Goal: Task Accomplishment & Management: Use online tool/utility

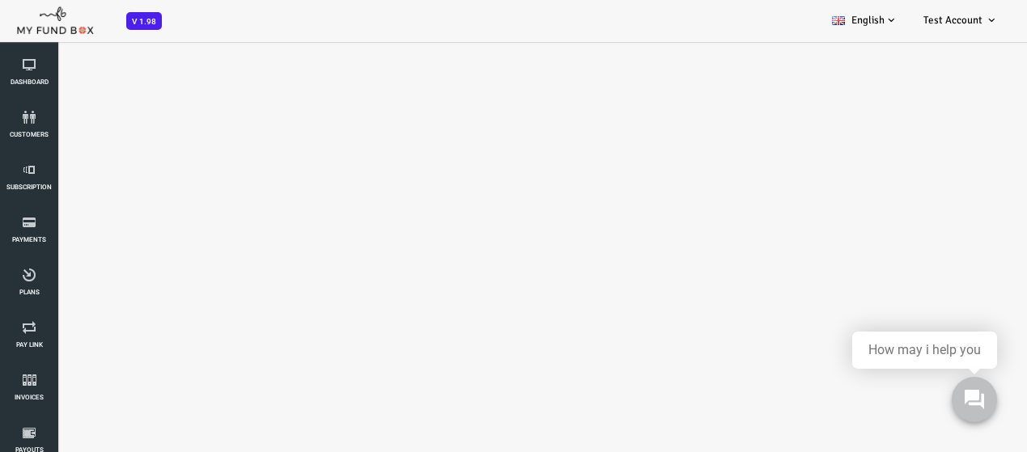
select select "100"
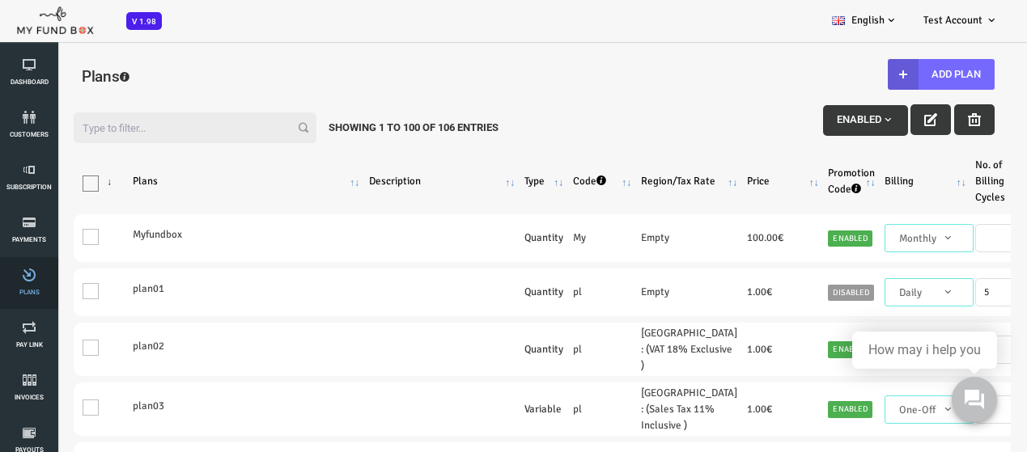
click at [37, 282] on link "Plans" at bounding box center [29, 283] width 49 height 52
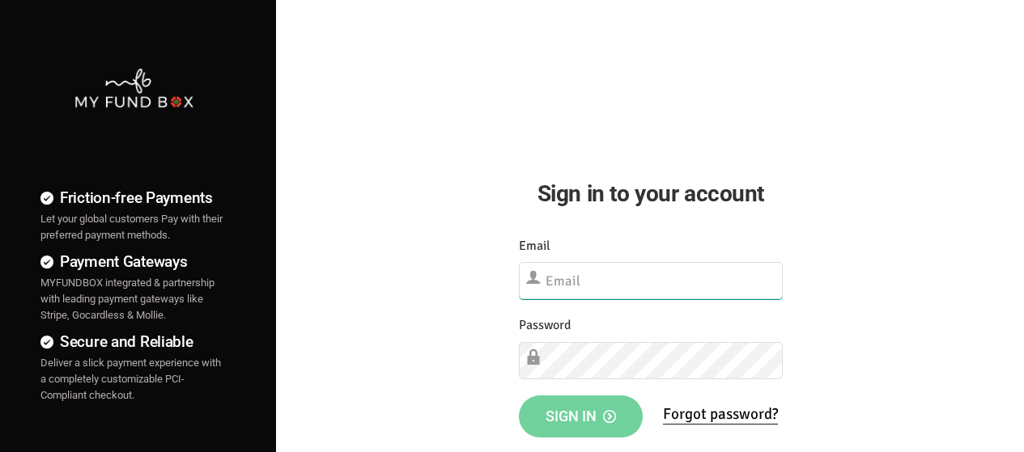
click at [711, 282] on input "text" at bounding box center [651, 280] width 264 height 37
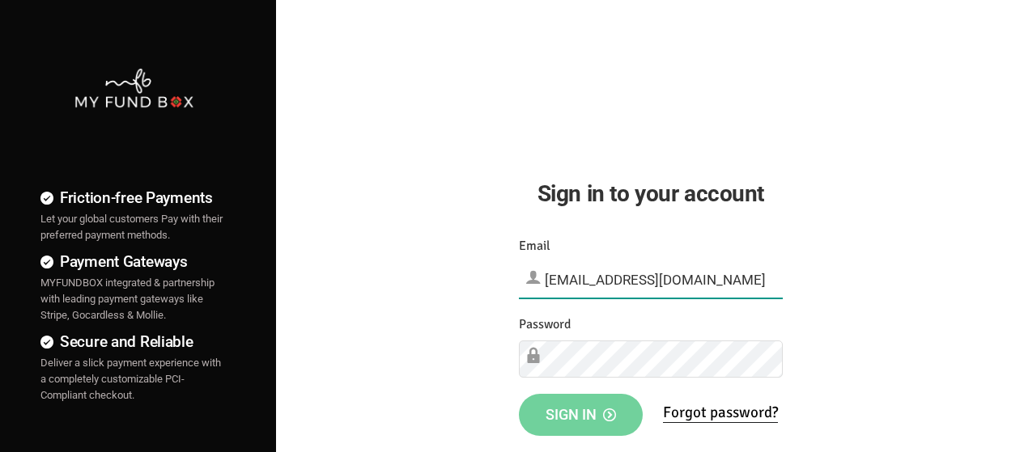
type input "demo@myfundbox.de"
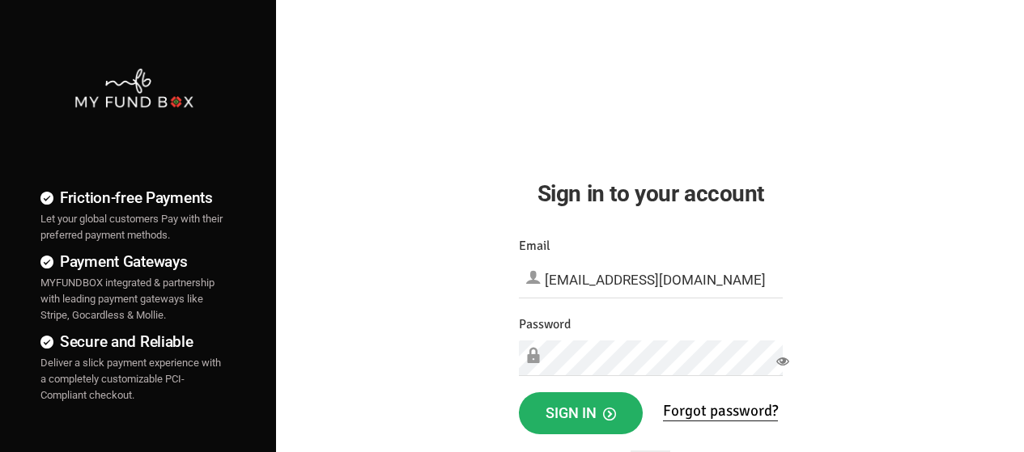
click at [550, 407] on span "Sign in" at bounding box center [581, 413] width 70 height 17
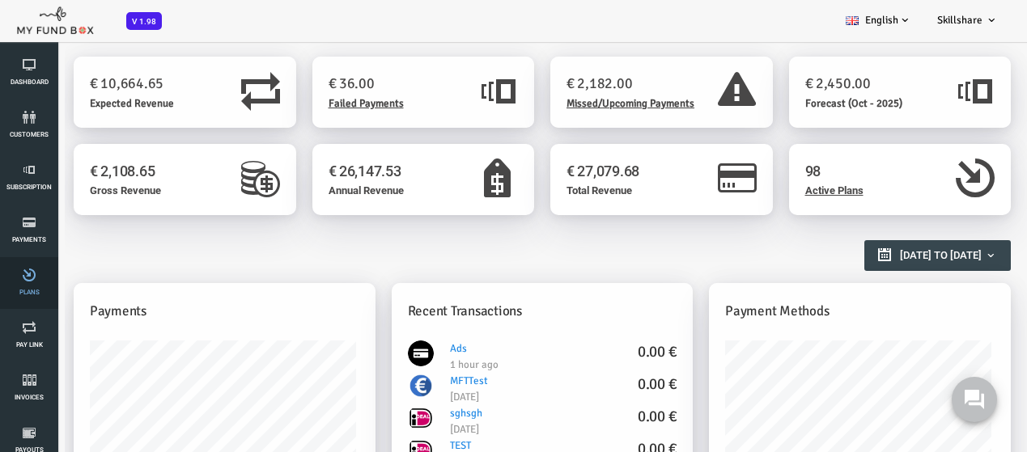
click at [27, 270] on icon at bounding box center [29, 275] width 49 height 13
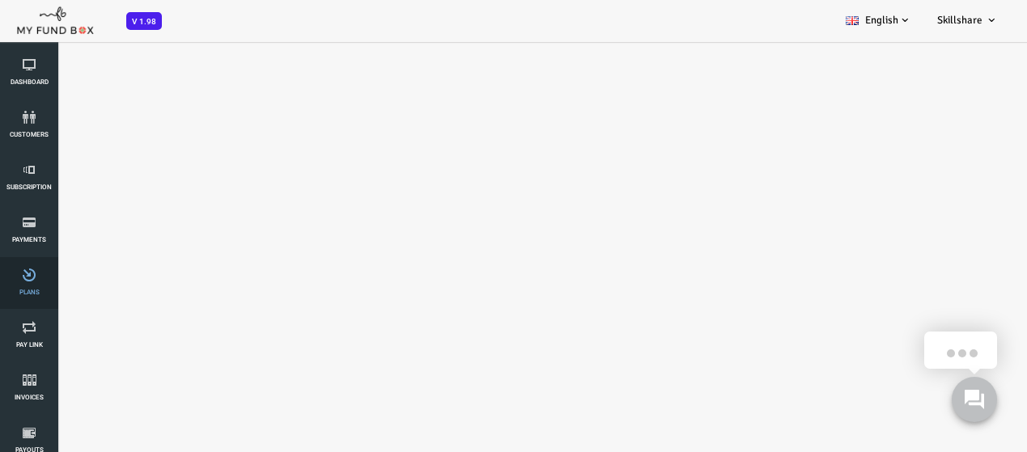
select select "100"
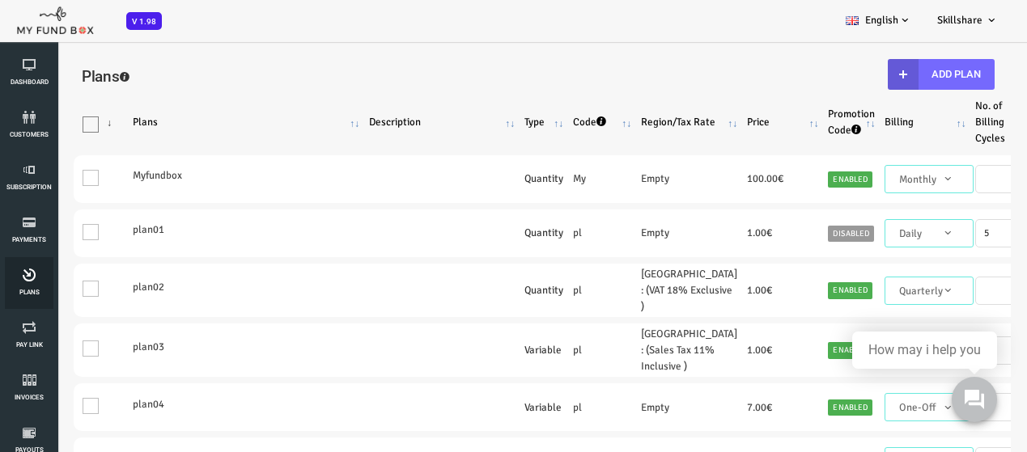
scroll to position [81, 0]
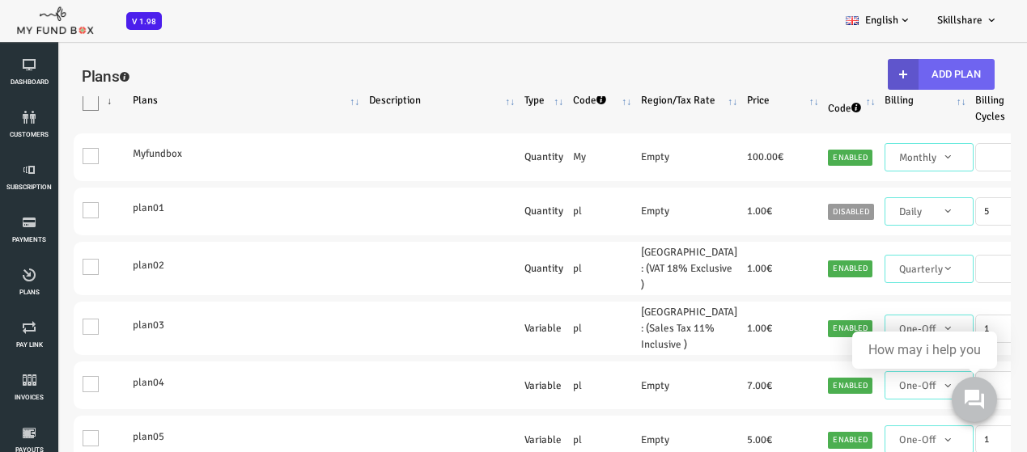
click at [875, 70] on button "Add Plan" at bounding box center [900, 74] width 107 height 31
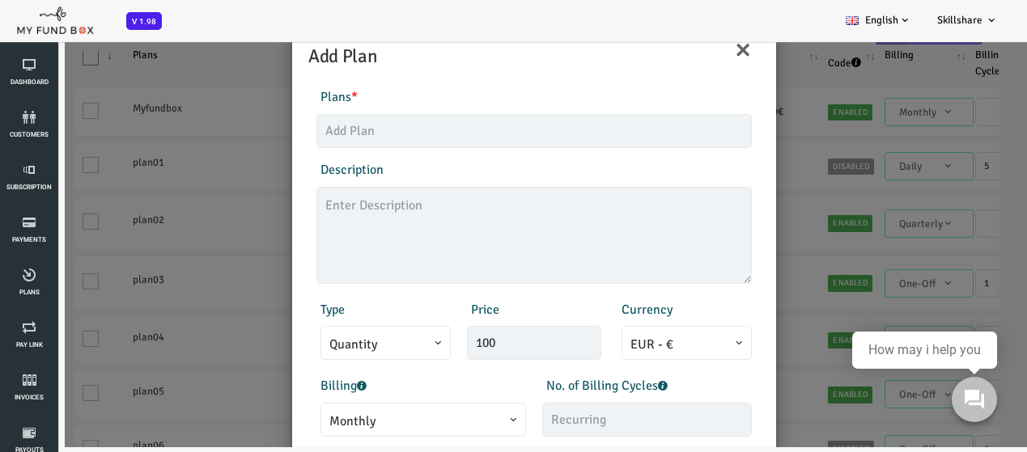
scroll to position [0, 0]
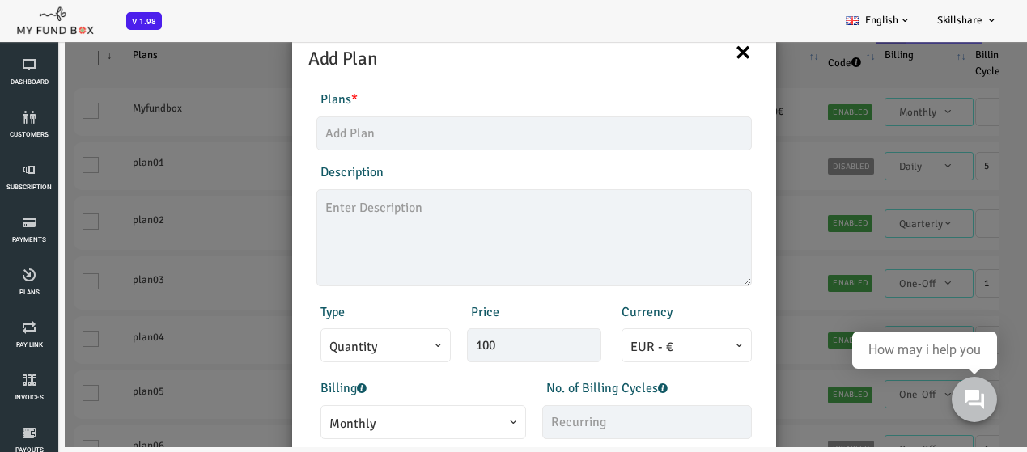
click at [696, 61] on button "×" at bounding box center [702, 52] width 18 height 34
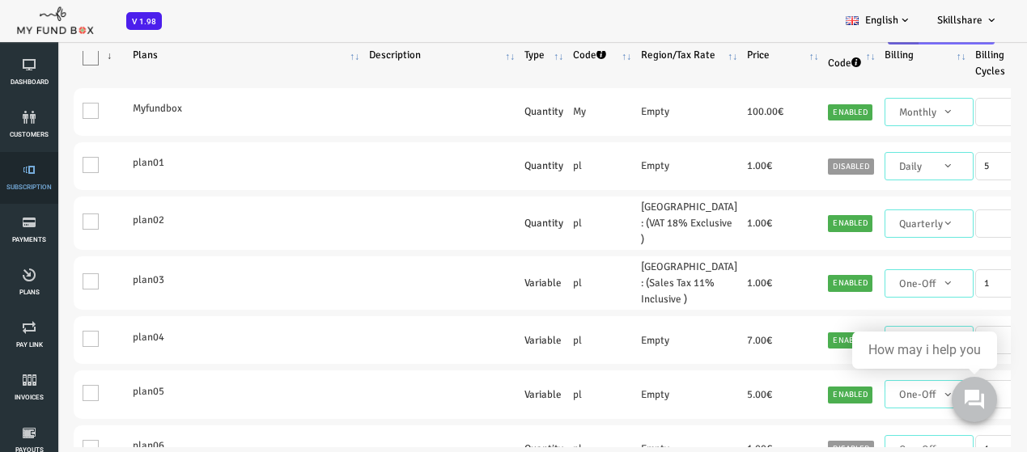
click at [18, 166] on icon at bounding box center [29, 170] width 49 height 13
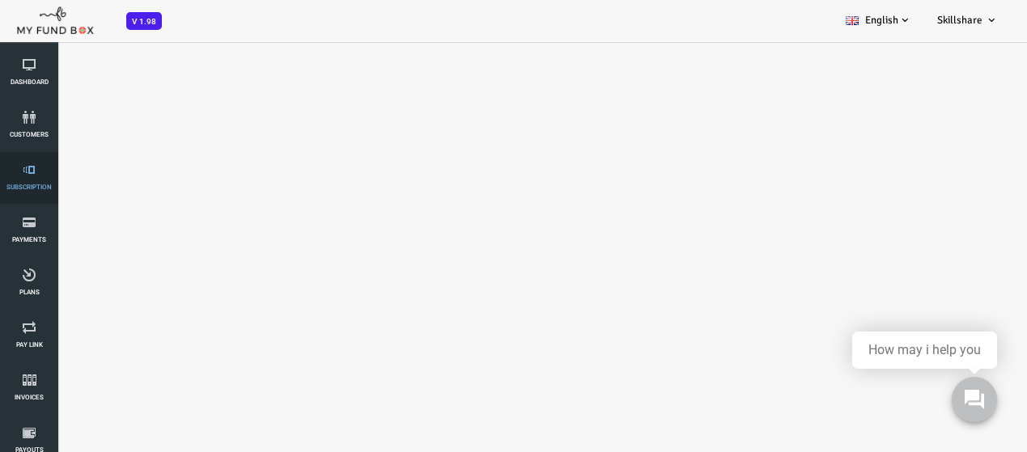
select select "100"
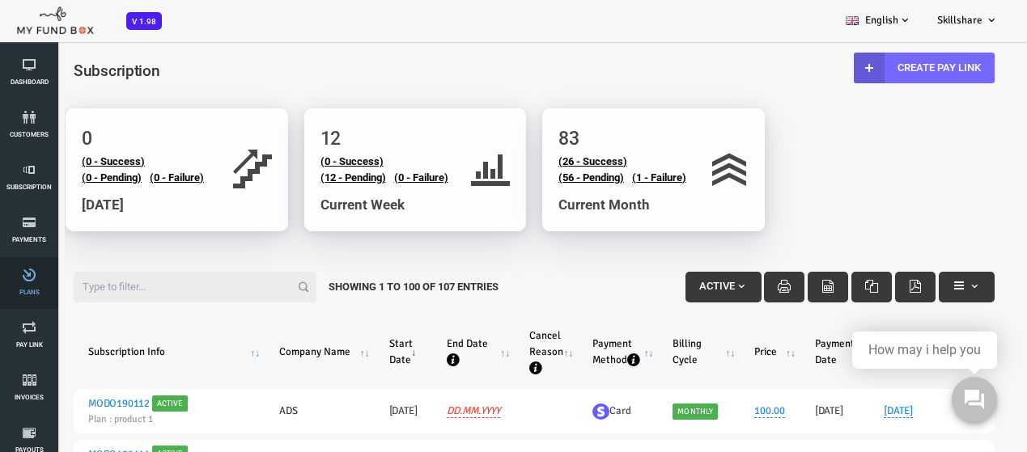
click at [0, 0] on span "Plans" at bounding box center [0, 0] width 0 height 0
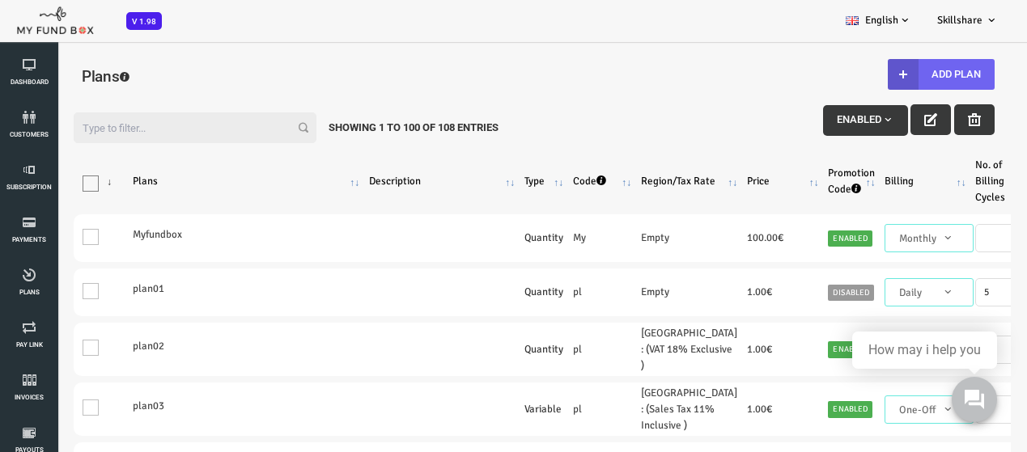
click at [915, 75] on button "Add Plan" at bounding box center [900, 74] width 107 height 31
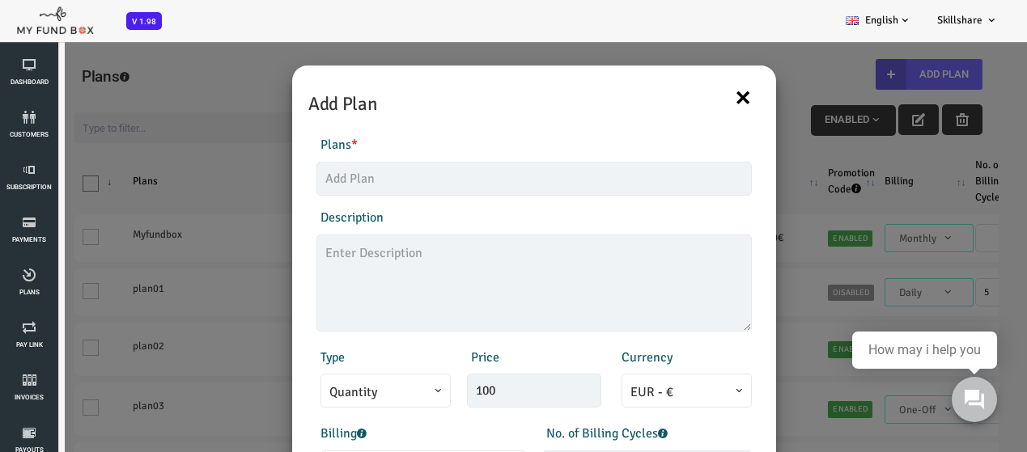
click at [704, 96] on button "×" at bounding box center [702, 97] width 18 height 34
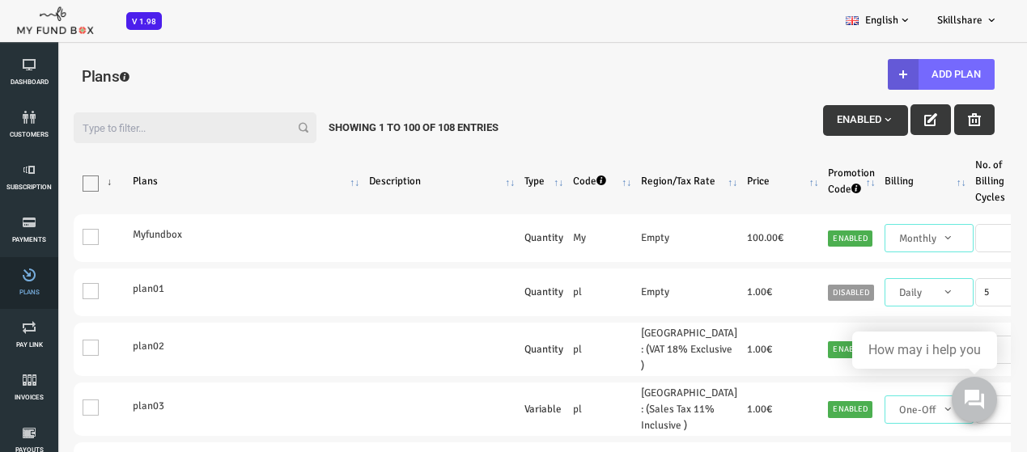
click at [32, 300] on link "Plans" at bounding box center [29, 283] width 49 height 52
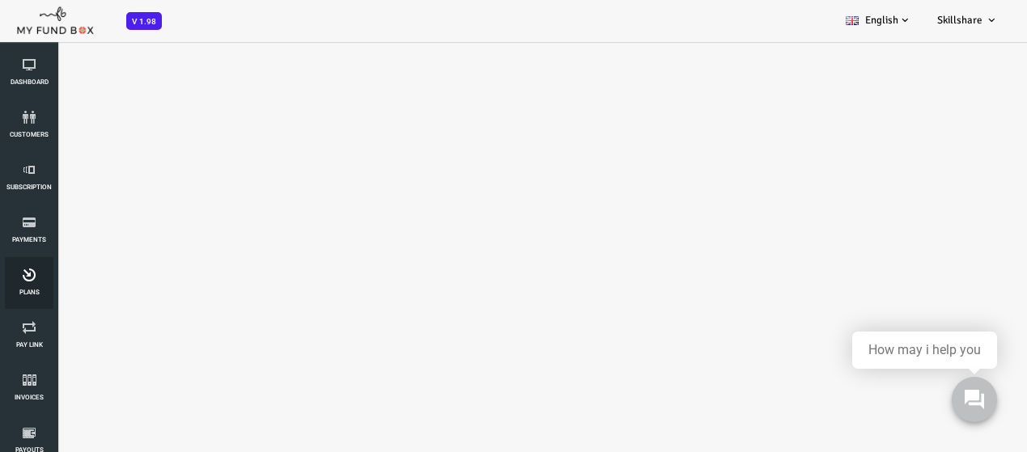
select select "100"
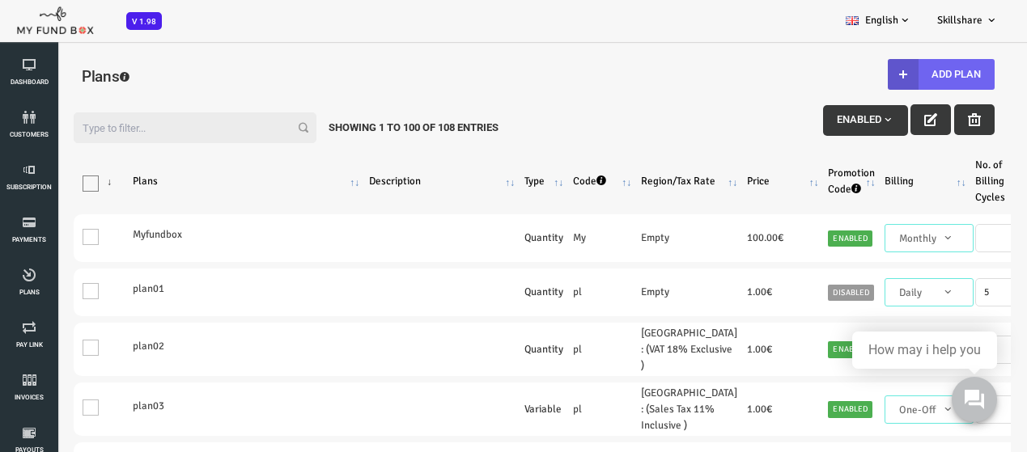
click at [889, 79] on button "Add Plan" at bounding box center [900, 74] width 107 height 31
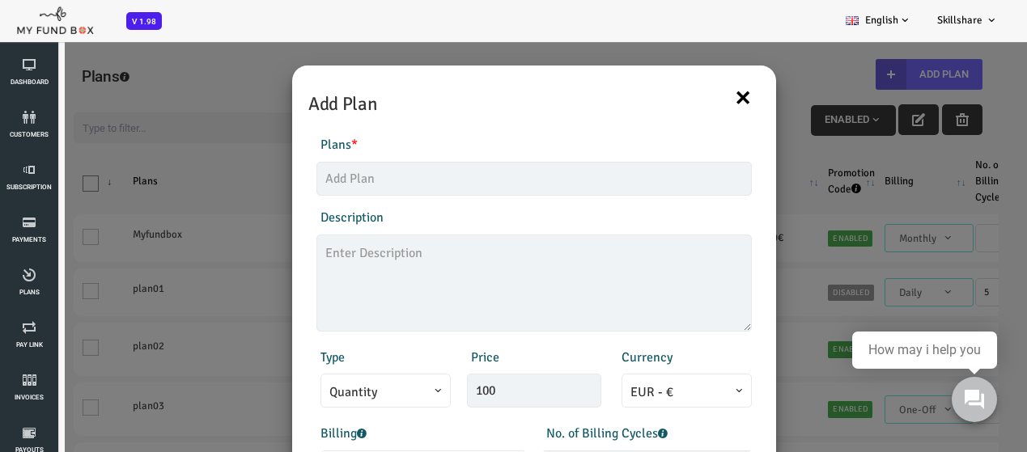
click at [697, 91] on button "×" at bounding box center [702, 97] width 18 height 34
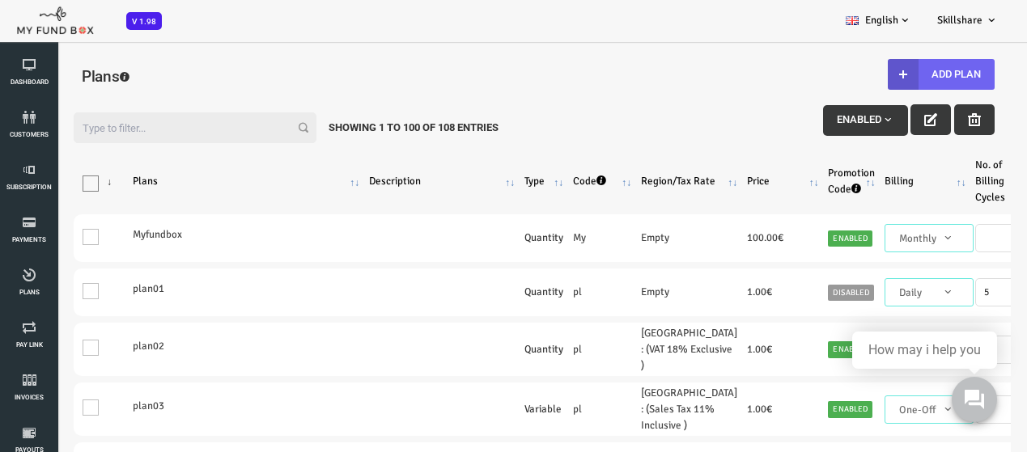
click at [892, 79] on button "Add Plan" at bounding box center [900, 74] width 107 height 31
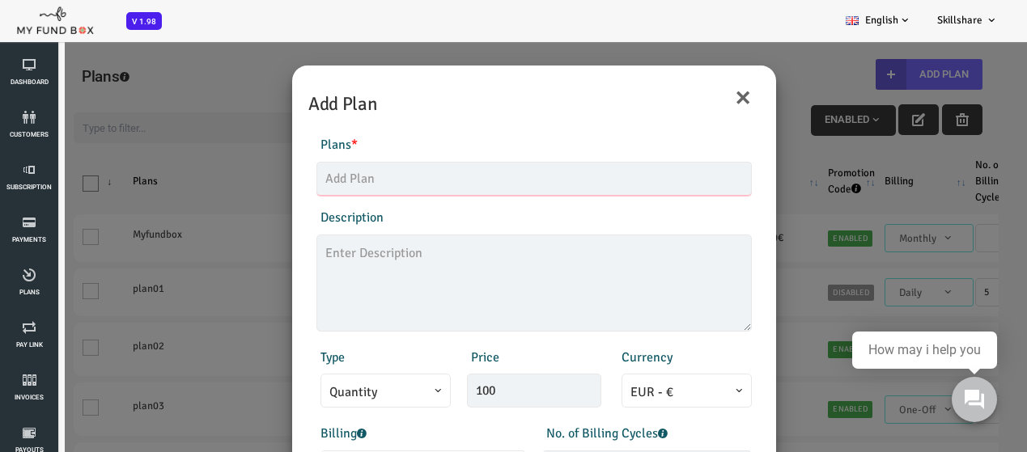
click at [342, 186] on input "text" at bounding box center [492, 179] width 435 height 34
click at [355, 270] on textarea at bounding box center [492, 283] width 435 height 97
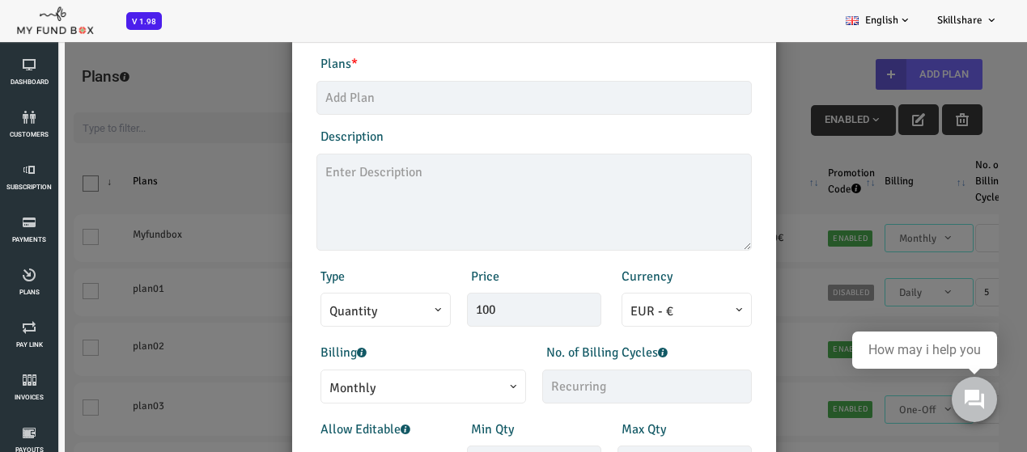
click at [349, 297] on span "Quantity" at bounding box center [344, 310] width 130 height 34
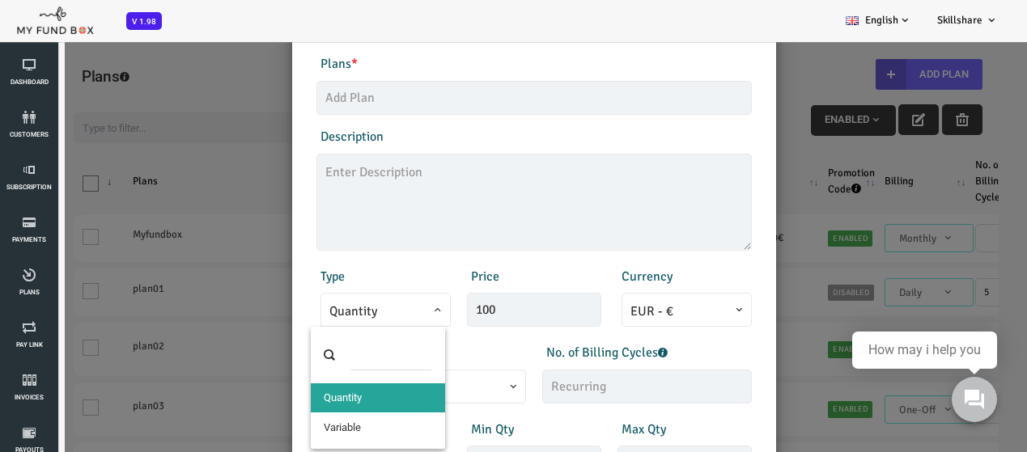
click at [350, 147] on div "Description 1/255" at bounding box center [493, 189] width 452 height 124
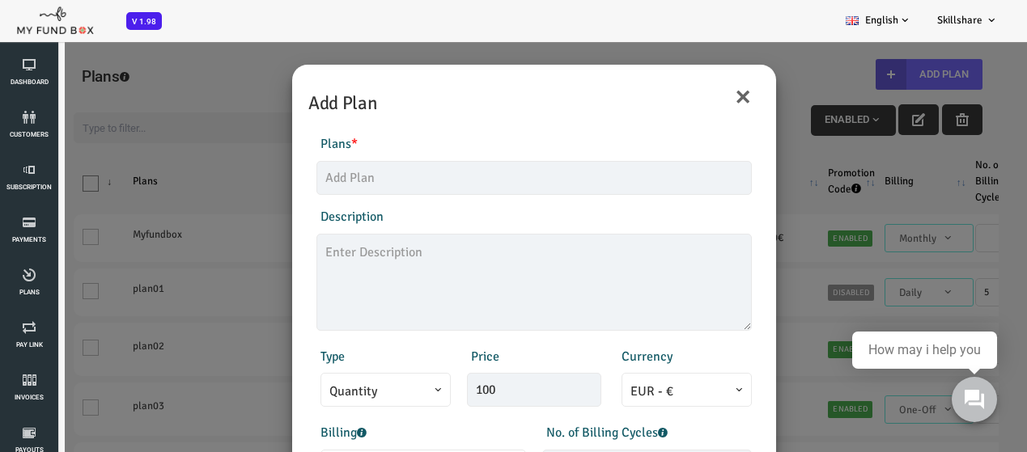
scroll to position [0, 0]
click at [403, 185] on input "text" at bounding box center [492, 179] width 435 height 34
click at [355, 255] on textarea at bounding box center [492, 283] width 435 height 97
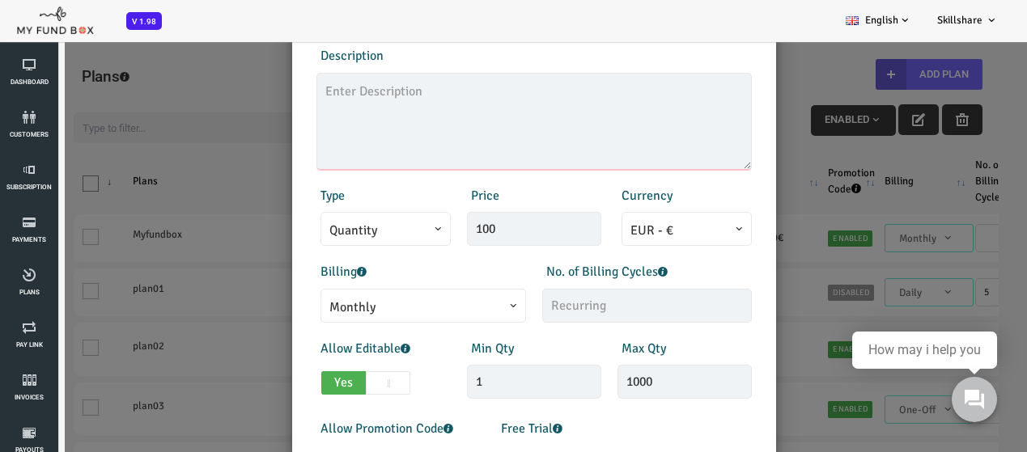
scroll to position [243, 0]
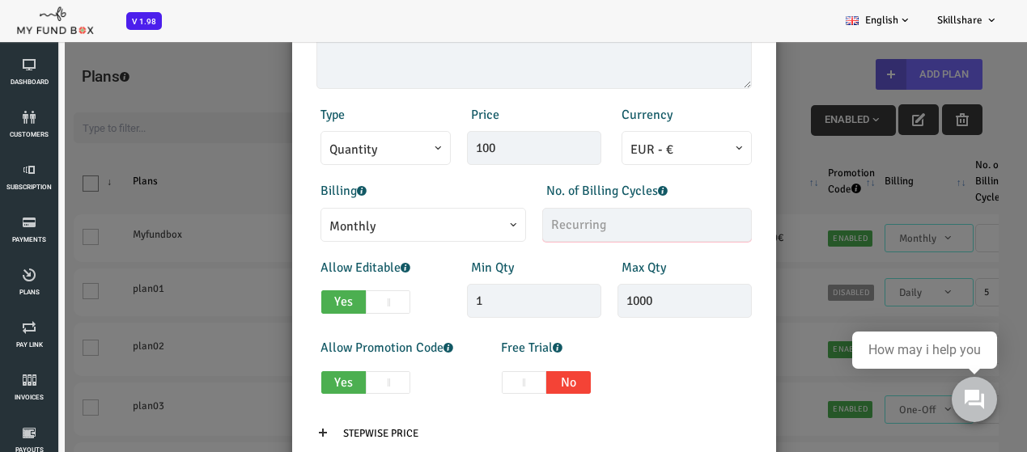
click at [561, 219] on input "text" at bounding box center [606, 225] width 210 height 34
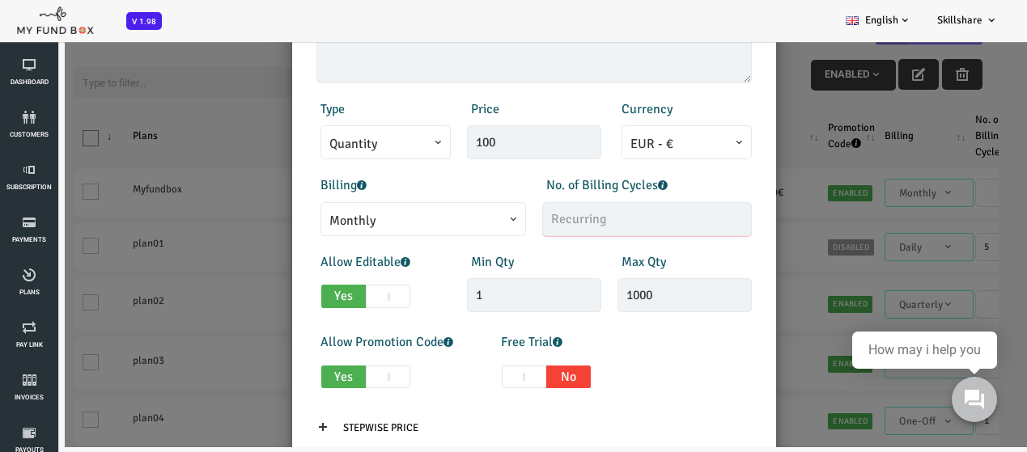
scroll to position [0, 0]
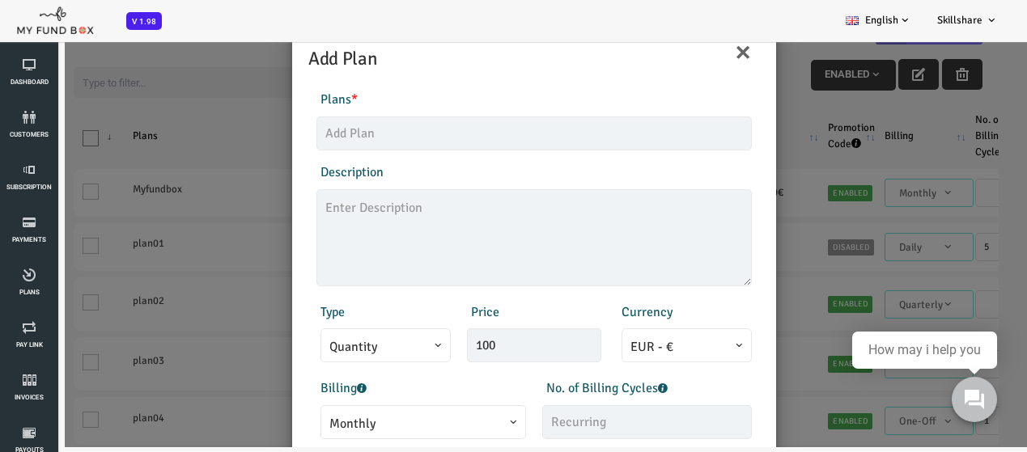
click at [705, 60] on div "× Add Plan" at bounding box center [493, 50] width 468 height 45
click at [693, 49] on button "×" at bounding box center [702, 52] width 18 height 34
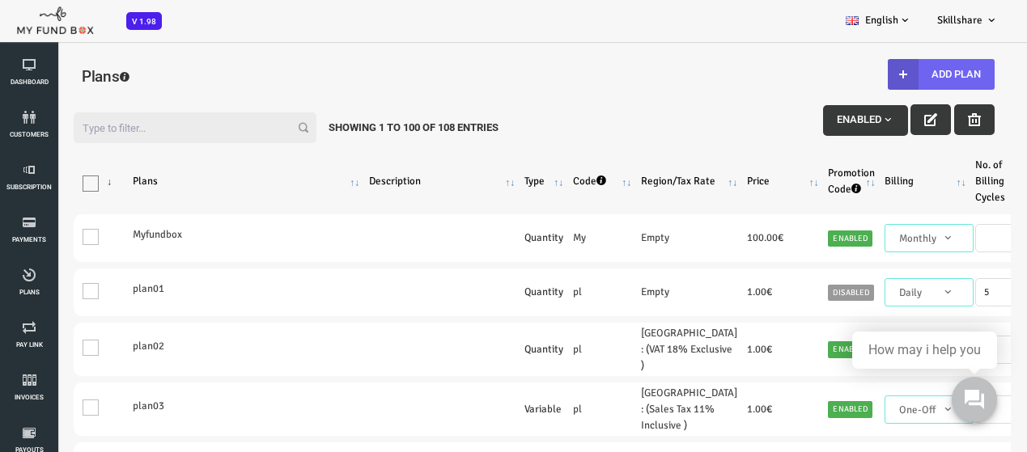
click at [904, 79] on button "Add Plan" at bounding box center [900, 74] width 107 height 31
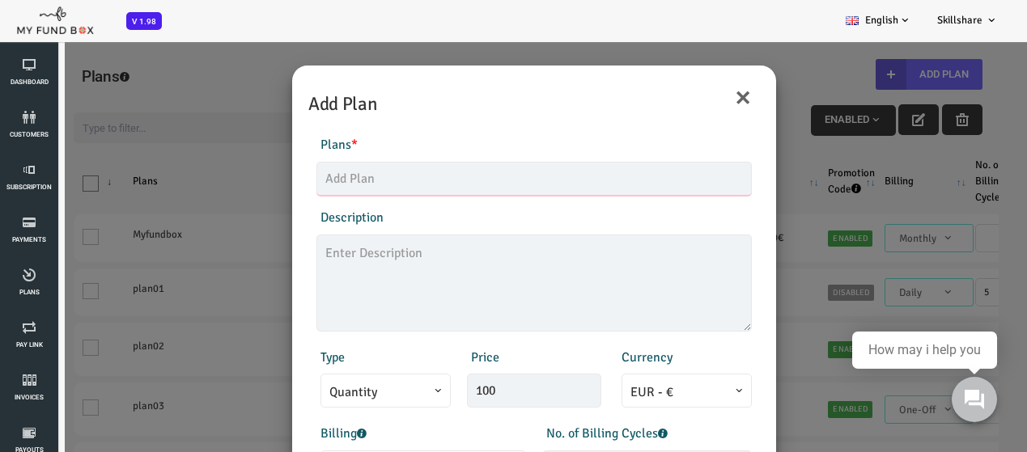
click at [358, 189] on input "text" at bounding box center [492, 179] width 435 height 34
click at [351, 263] on textarea at bounding box center [492, 283] width 435 height 97
click at [353, 260] on textarea at bounding box center [492, 283] width 435 height 97
click at [356, 187] on input "MFT" at bounding box center [492, 179] width 435 height 34
type input "MFT-plan1"
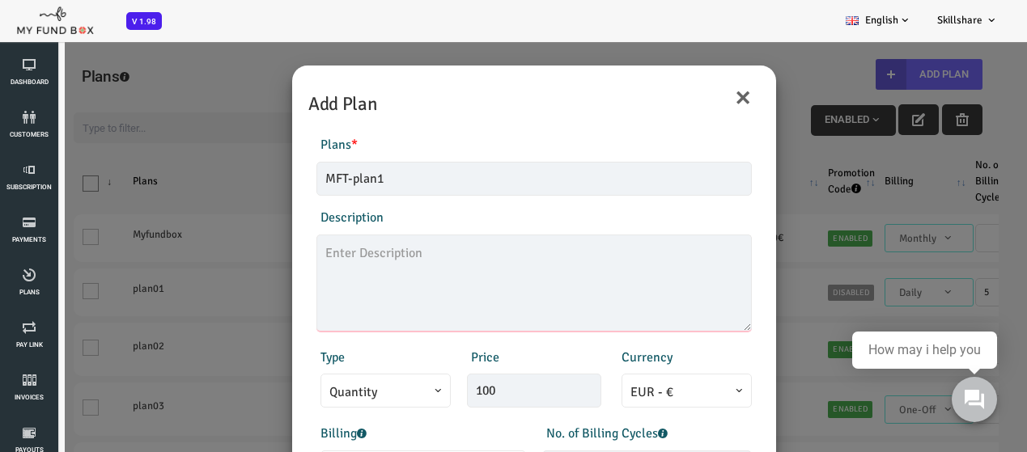
click at [331, 256] on textarea at bounding box center [492, 283] width 435 height 97
type textarea "C"
click at [414, 251] on textarea at bounding box center [492, 283] width 435 height 97
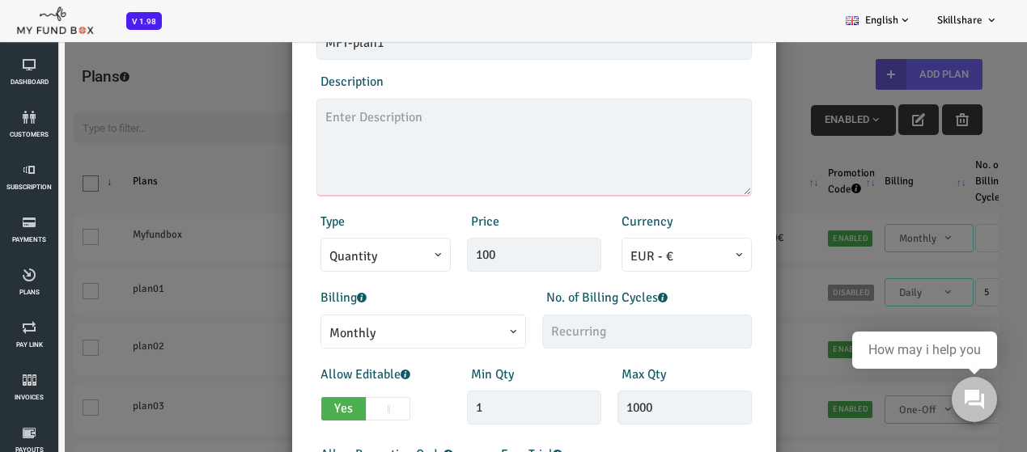
scroll to position [162, 0]
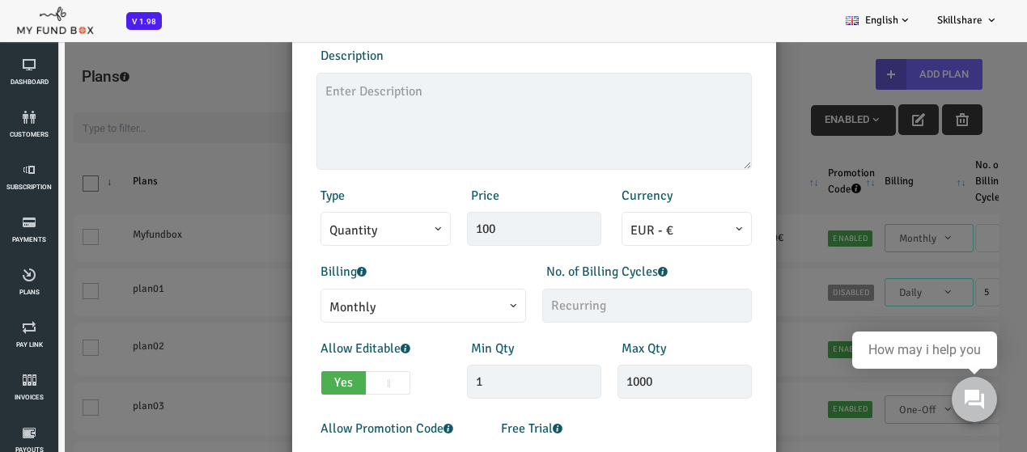
click at [396, 229] on span "Quantity" at bounding box center [344, 229] width 130 height 34
click at [681, 229] on span "EUR - €" at bounding box center [645, 231] width 113 height 20
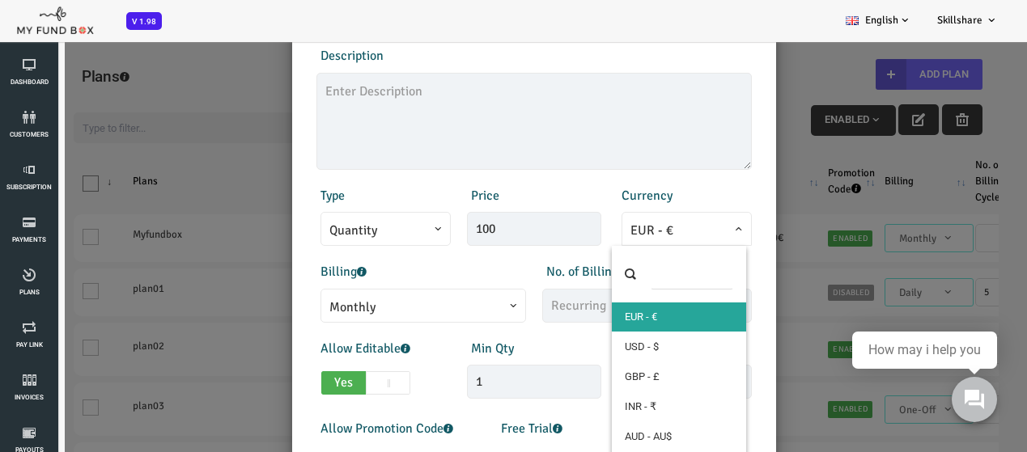
click at [681, 229] on span "EUR - €" at bounding box center [645, 231] width 113 height 20
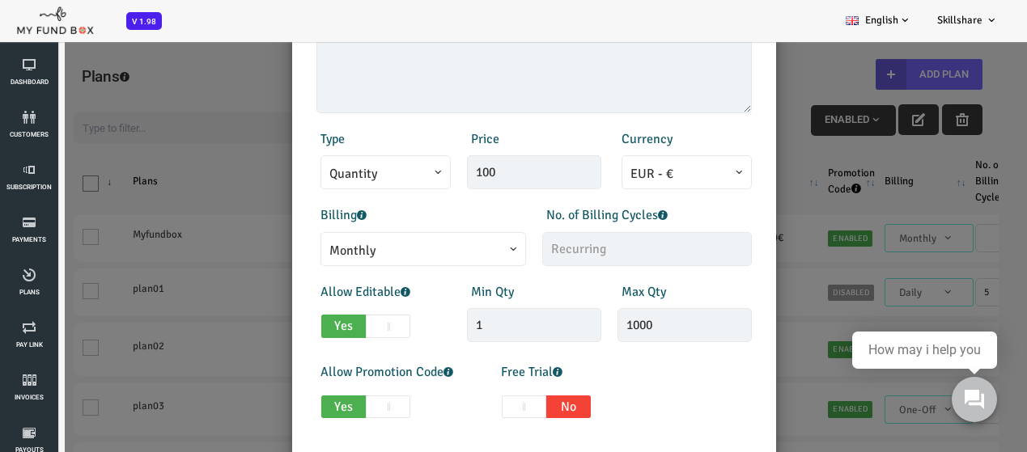
scroll to position [243, 0]
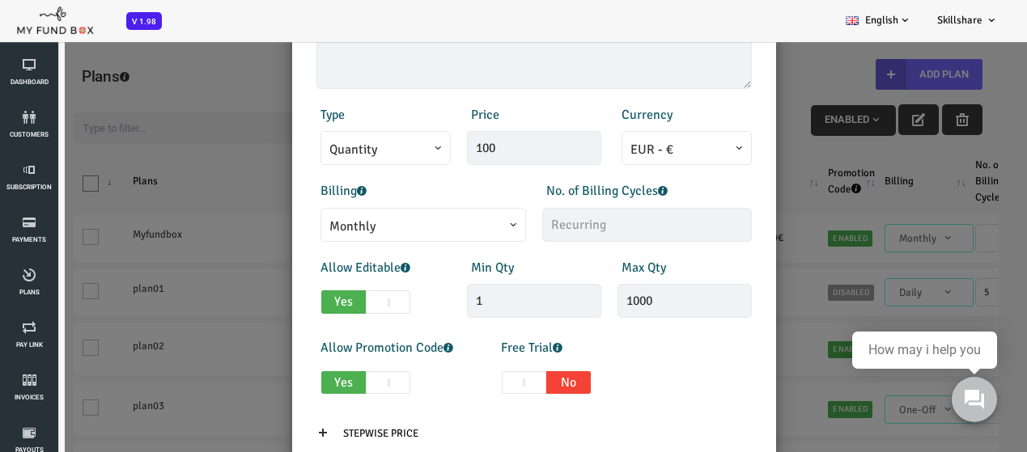
click at [288, 236] on span at bounding box center [288, 236] width 0 height 0
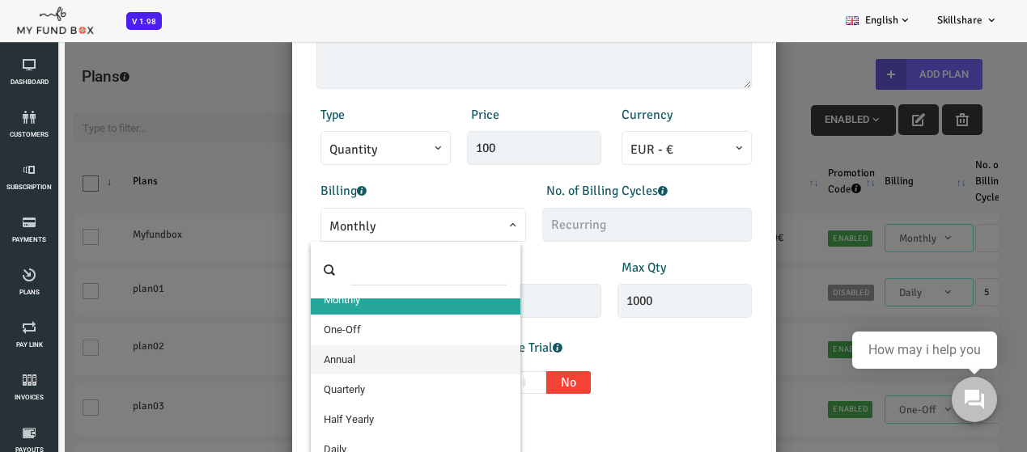
scroll to position [0, 0]
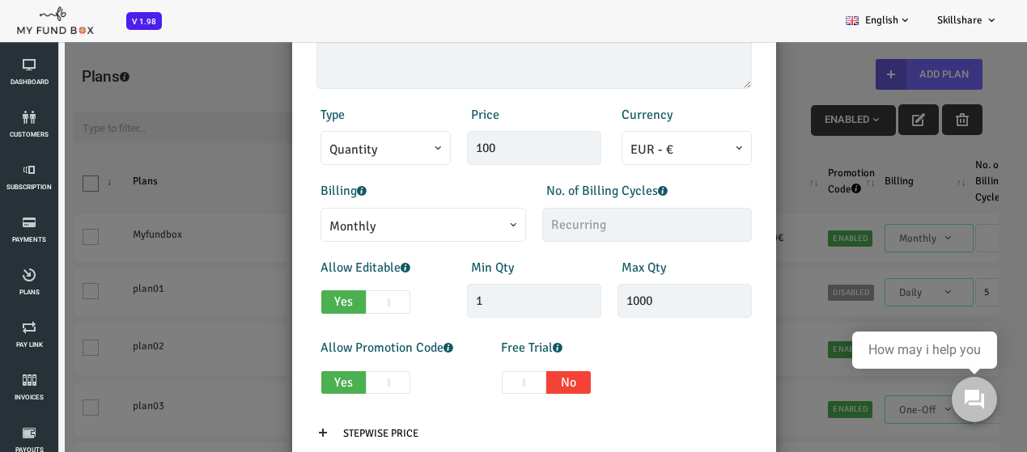
click at [462, 235] on span "Monthly" at bounding box center [382, 227] width 188 height 20
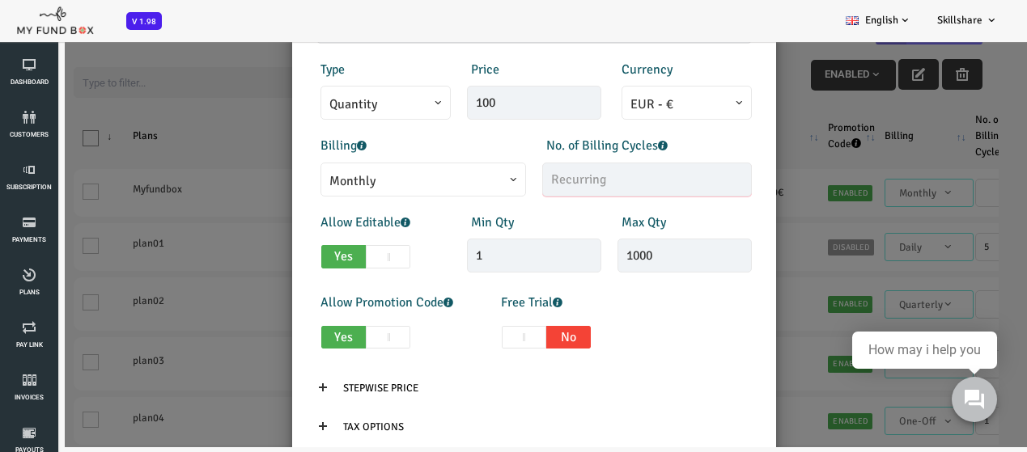
click at [575, 173] on input "text" at bounding box center [606, 180] width 210 height 34
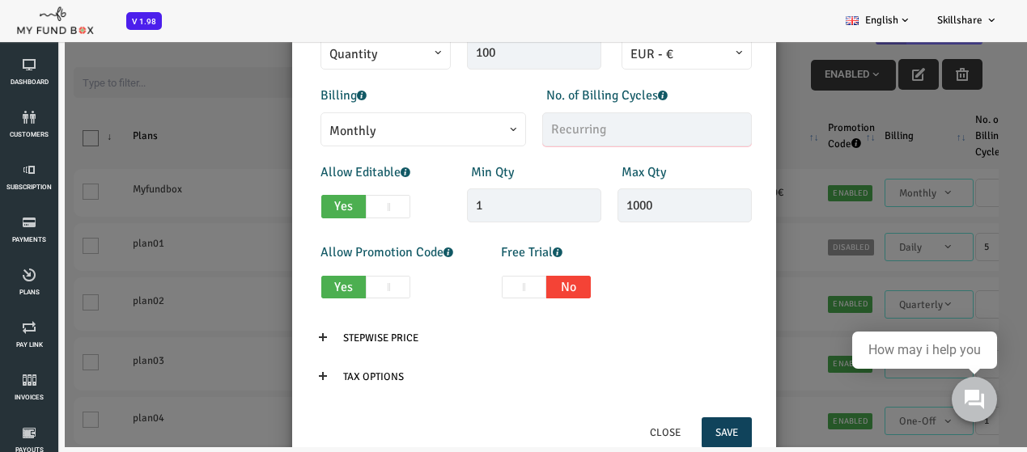
scroll to position [343, 0]
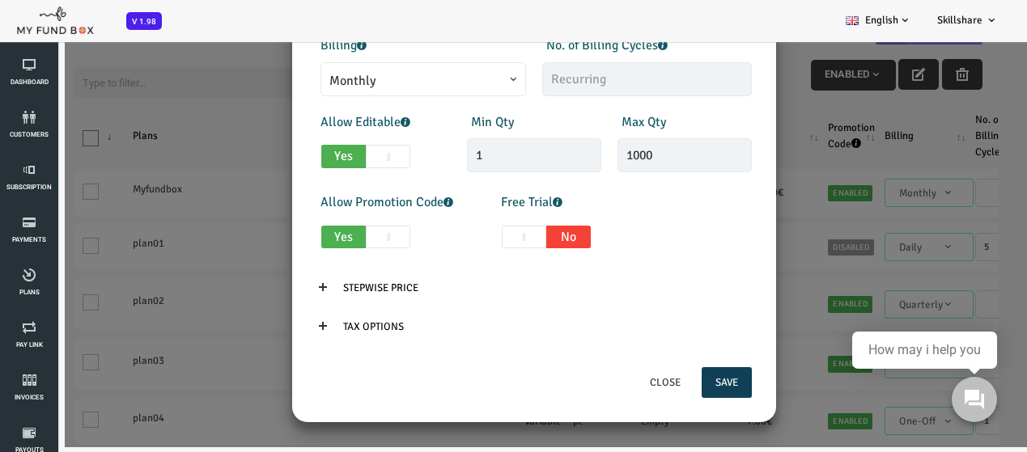
click at [677, 388] on button "Save" at bounding box center [685, 382] width 50 height 31
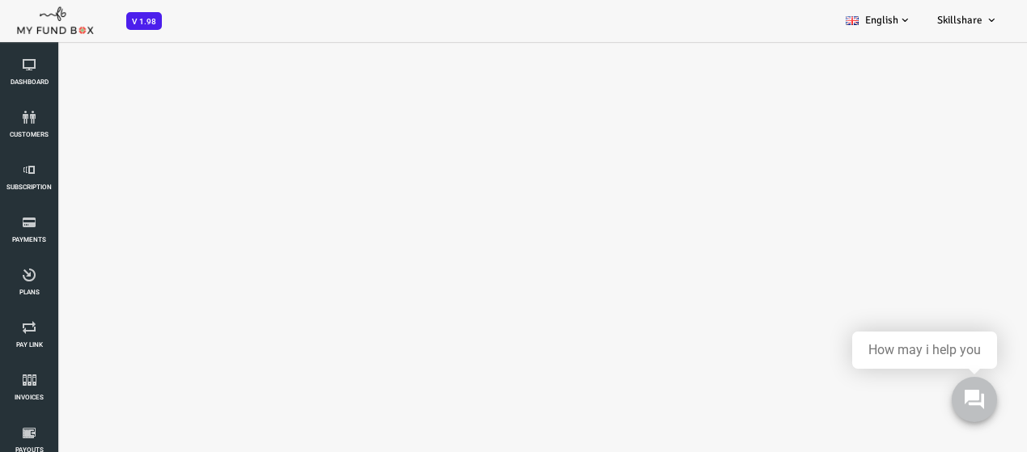
select select "100"
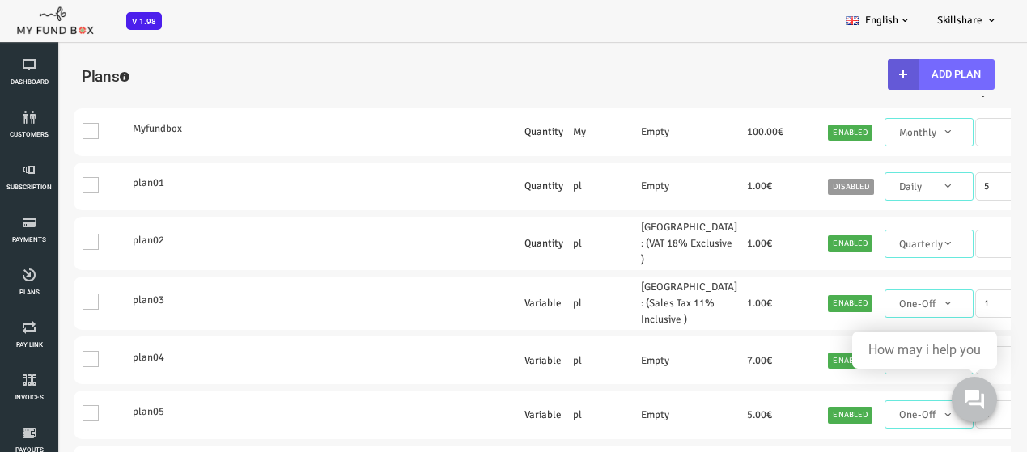
scroll to position [0, 0]
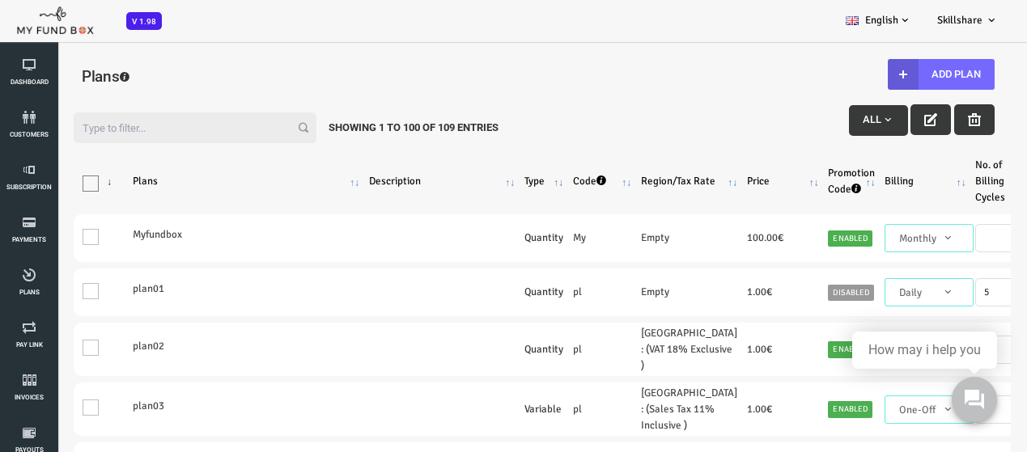
click at [206, 130] on input "Filter:" at bounding box center [153, 128] width 243 height 31
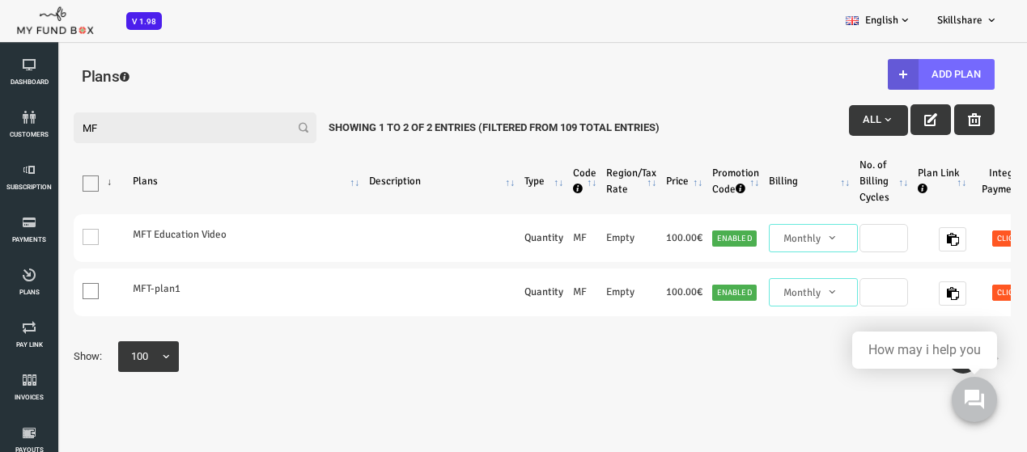
type input "M"
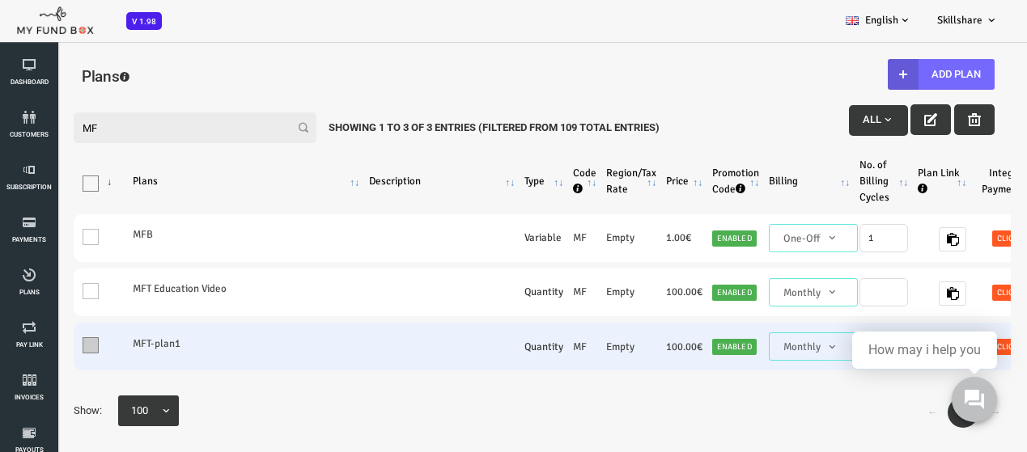
click at [55, 346] on span at bounding box center [49, 346] width 16 height 16
click at [70, 349] on input "One" at bounding box center [70, 349] width 0 height 0
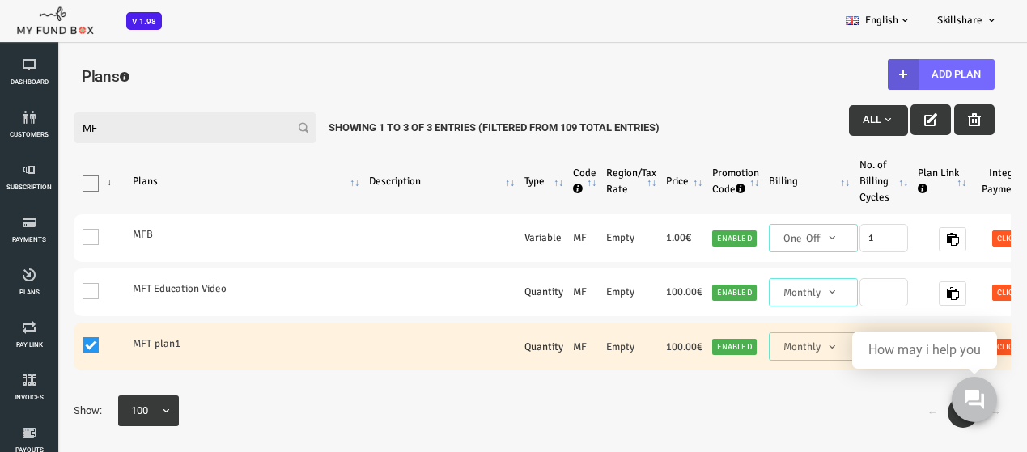
click at [153, 338] on label "MFT-plan1" at bounding box center [204, 344] width 227 height 16
click at [121, 344] on label "MFT-plan1" at bounding box center [204, 344] width 227 height 16
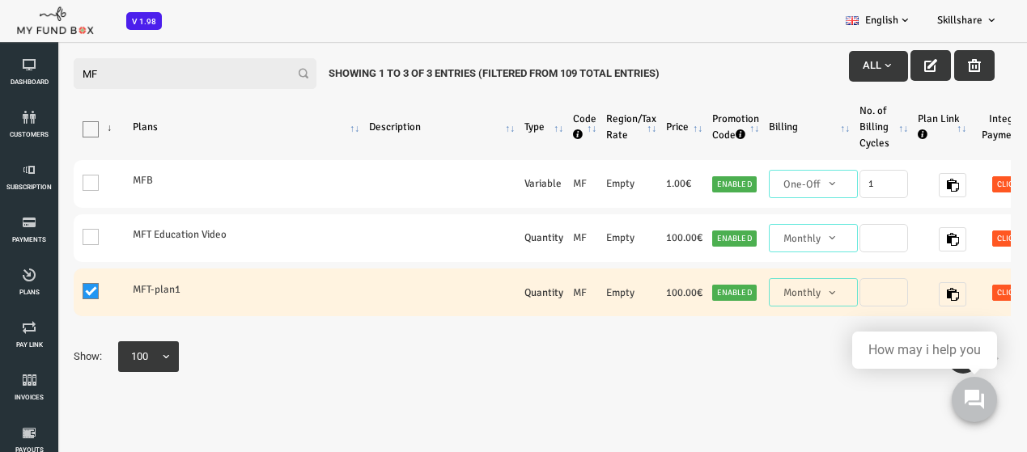
scroll to position [65, 0]
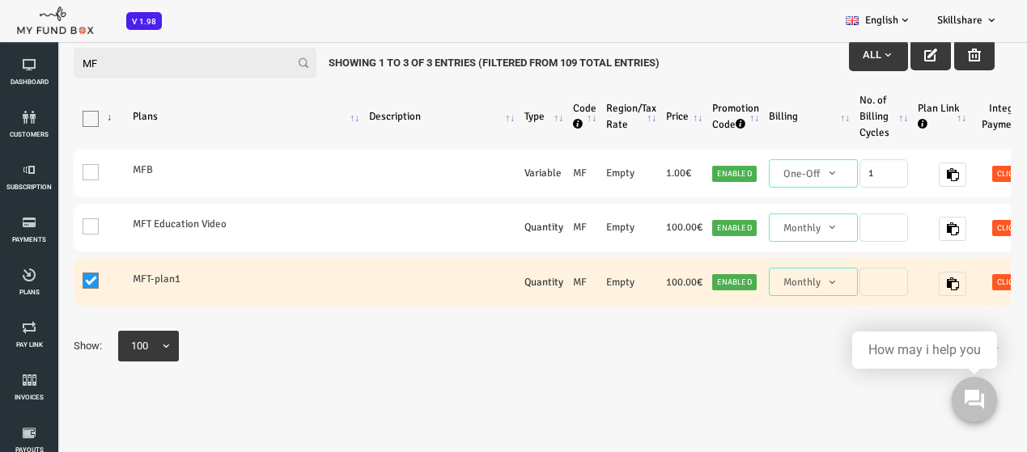
click at [753, 380] on div "Filter: MF All Showing 1 to 3 of 3 Entries (Filtered From 109 Total Entries) Pr…" at bounding box center [492, 254] width 953 height 445
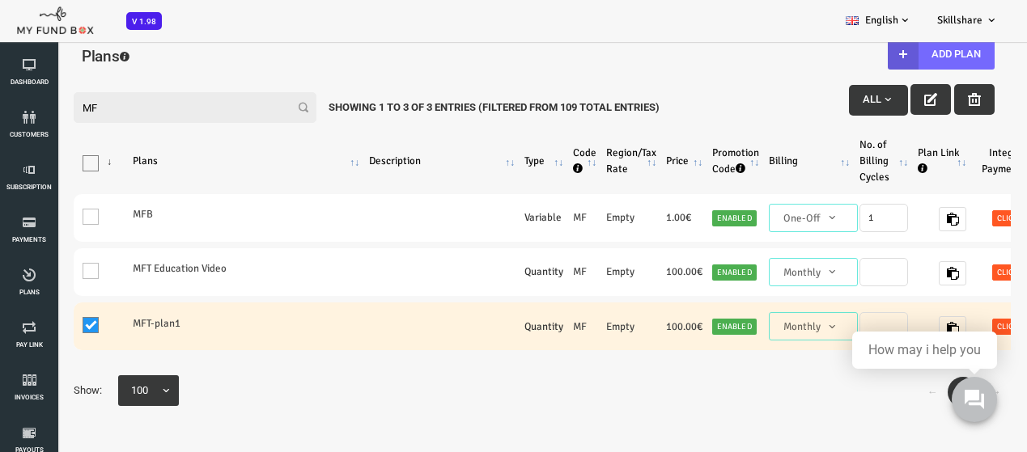
scroll to position [0, 0]
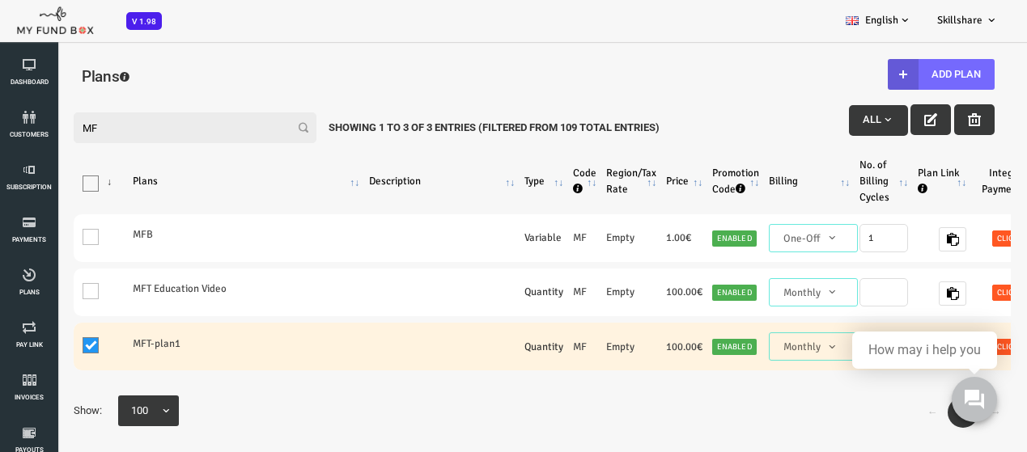
click at [214, 130] on input "MF" at bounding box center [153, 128] width 243 height 31
type input "M"
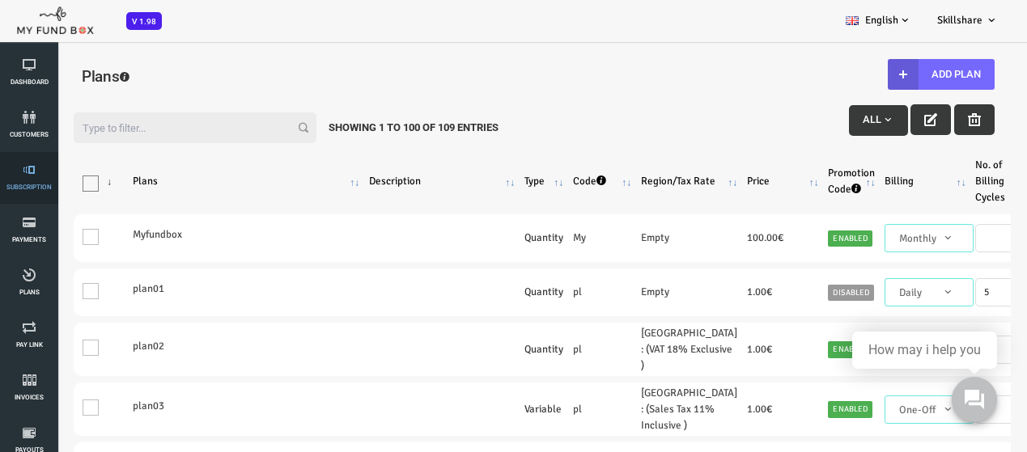
click at [0, 0] on span "Subscription" at bounding box center [0, 0] width 0 height 0
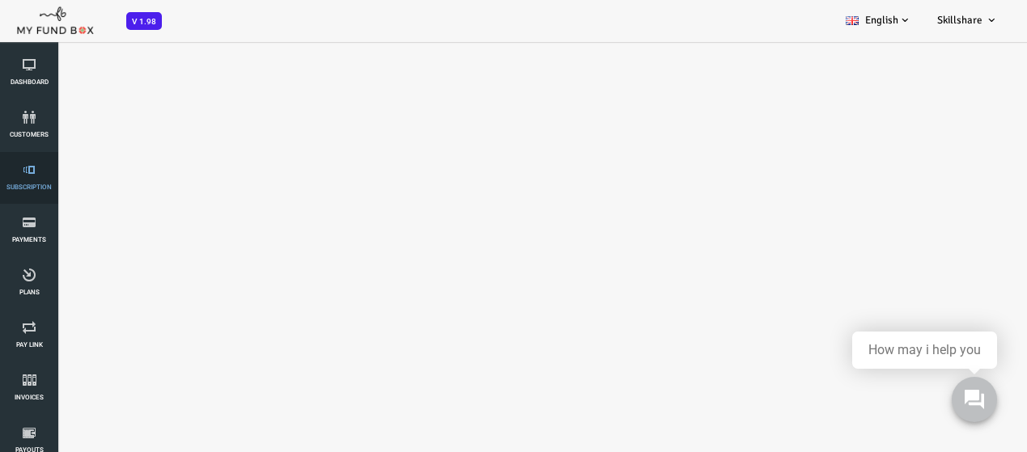
select select "100"
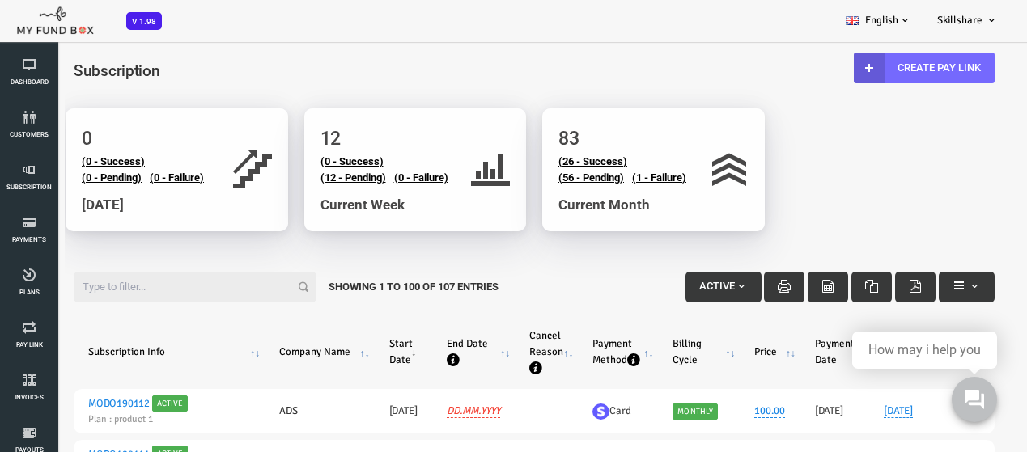
click at [128, 276] on input "Filter:" at bounding box center [153, 287] width 243 height 31
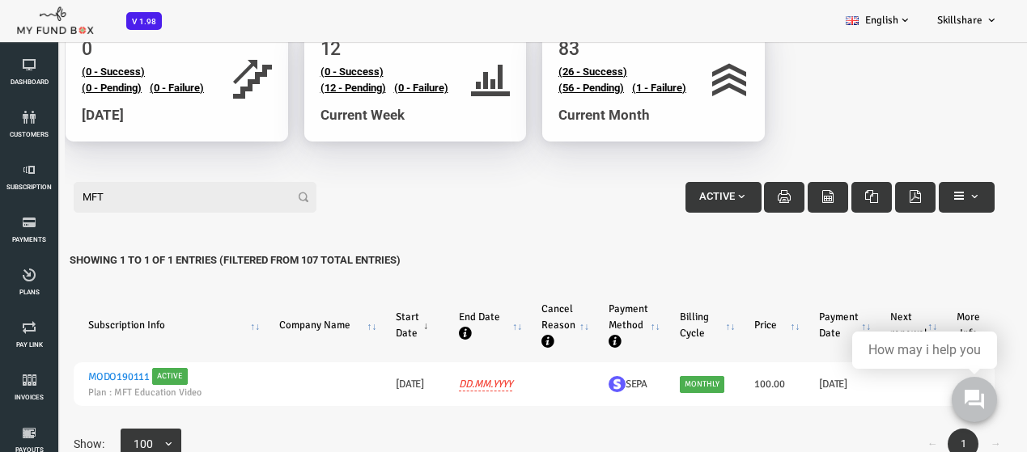
scroll to position [92, 0]
click at [113, 194] on input "MFT" at bounding box center [153, 196] width 243 height 31
type input "M"
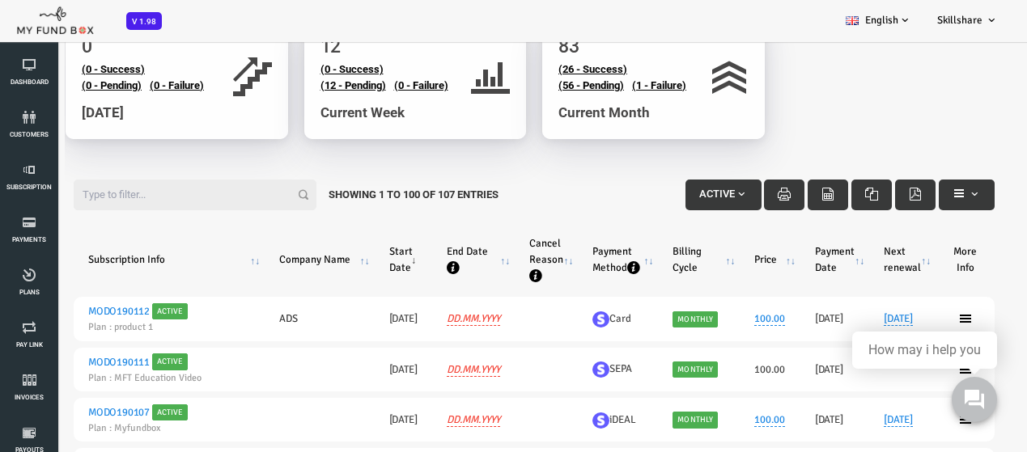
scroll to position [0, 0]
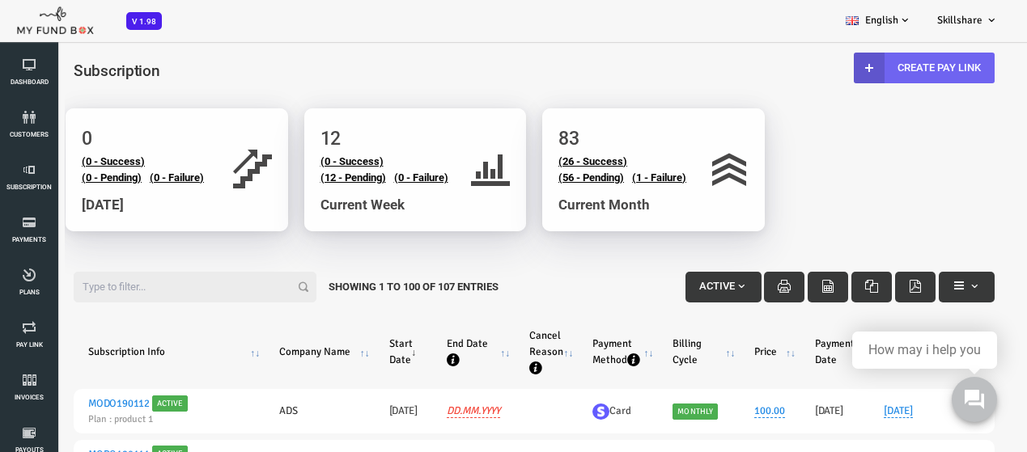
click at [869, 65] on link "Create Pay Link" at bounding box center [883, 68] width 141 height 31
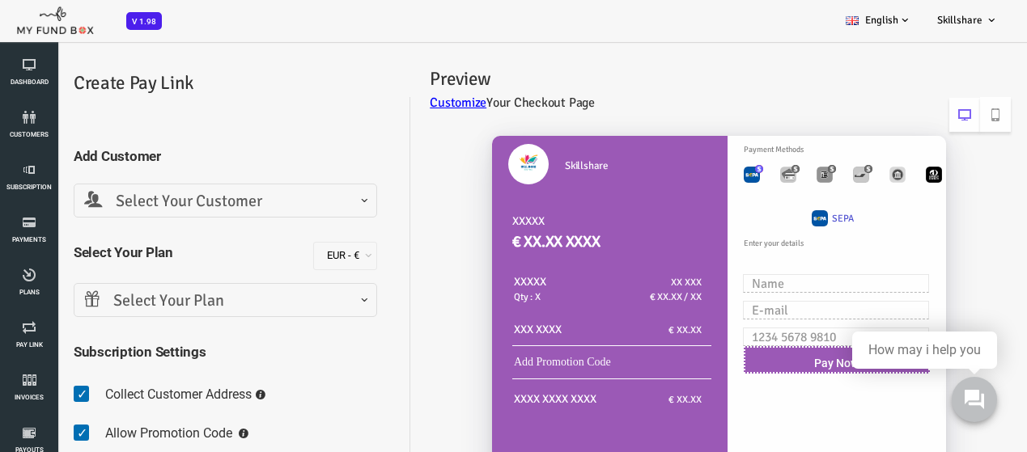
click at [310, 305] on span "Select Your Plan" at bounding box center [184, 301] width 282 height 25
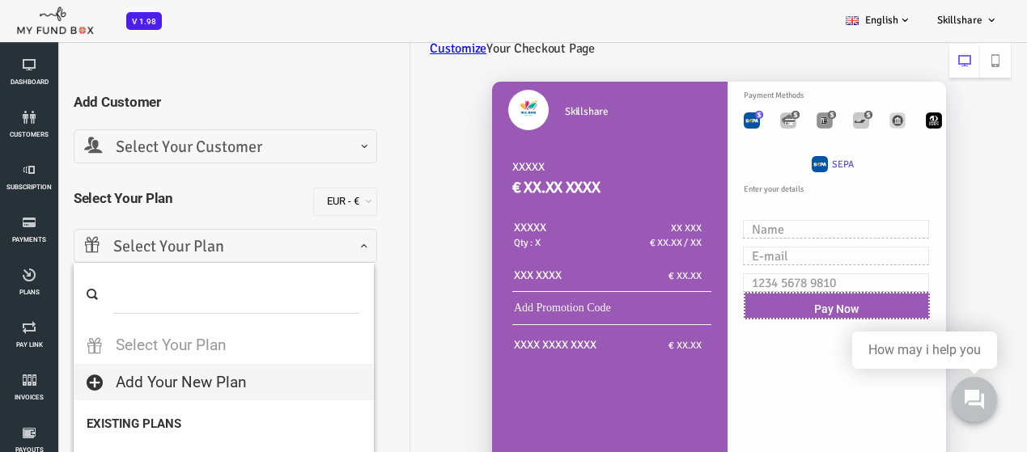
scroll to position [81, 0]
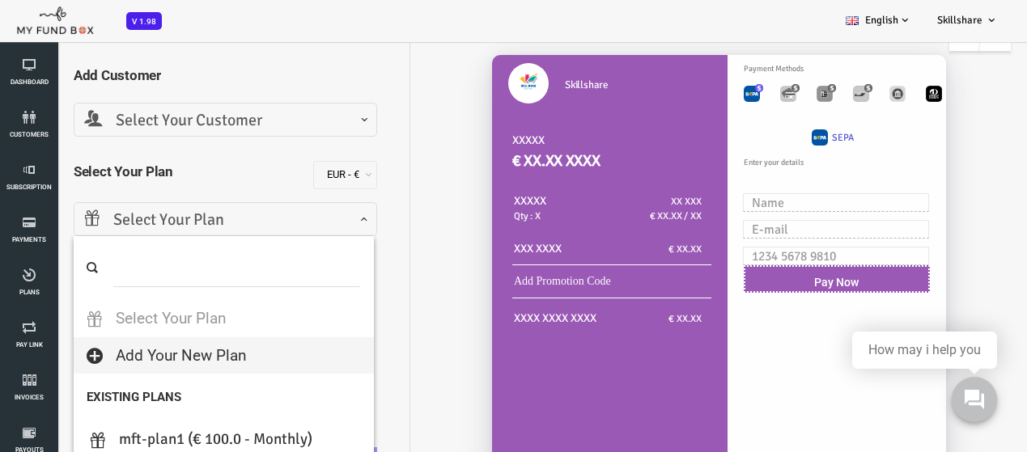
click at [161, 259] on input "search" at bounding box center [195, 268] width 248 height 38
click at [361, 250] on div "Preview Customize Your Checkout Page [GEOGRAPHIC_DATA] XXXXX € XX.XX XXXX XXXXX…" at bounding box center [669, 323] width 618 height 694
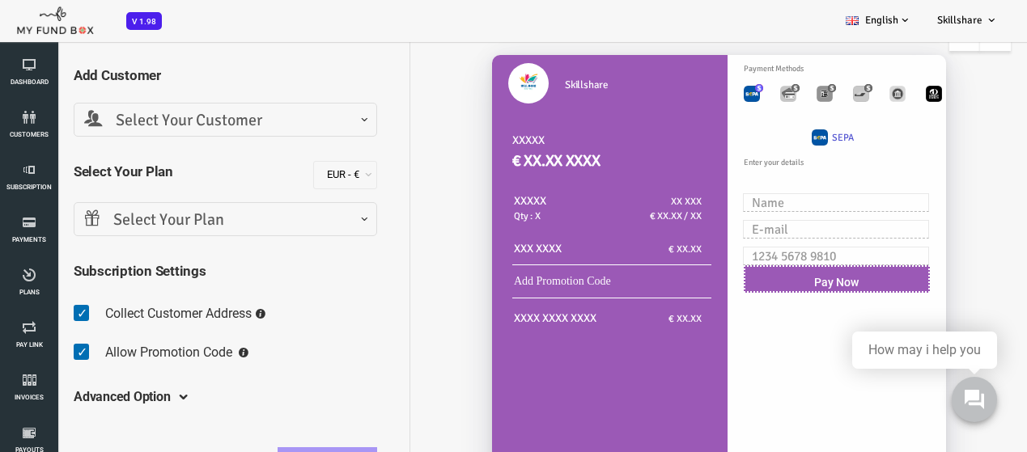
click at [323, 129] on span "Select Your Customer" at bounding box center [184, 120] width 304 height 34
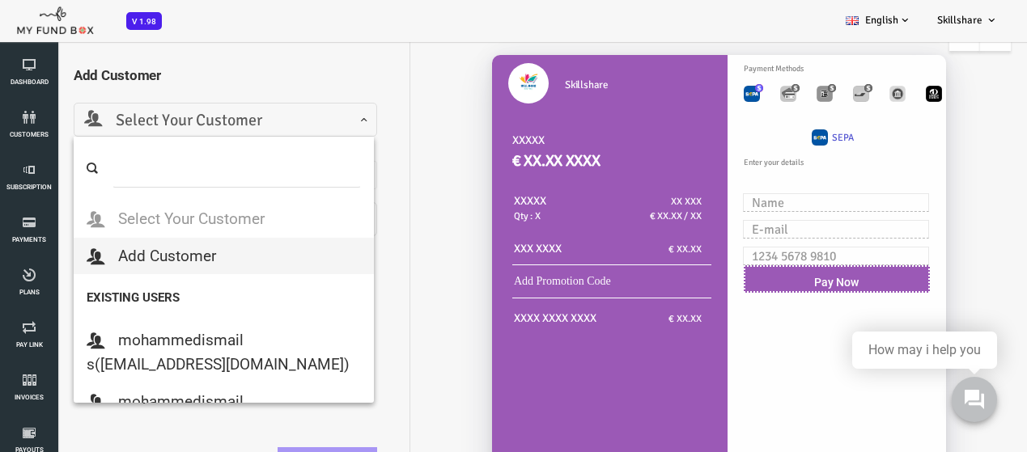
click at [379, 217] on div "Skillshare XXXXX € XX.XX XXXX XXXXX Qty : X XX XXX € XX.XX / XX XXX XXXX € XX.XX" at bounding box center [669, 354] width 601 height 631
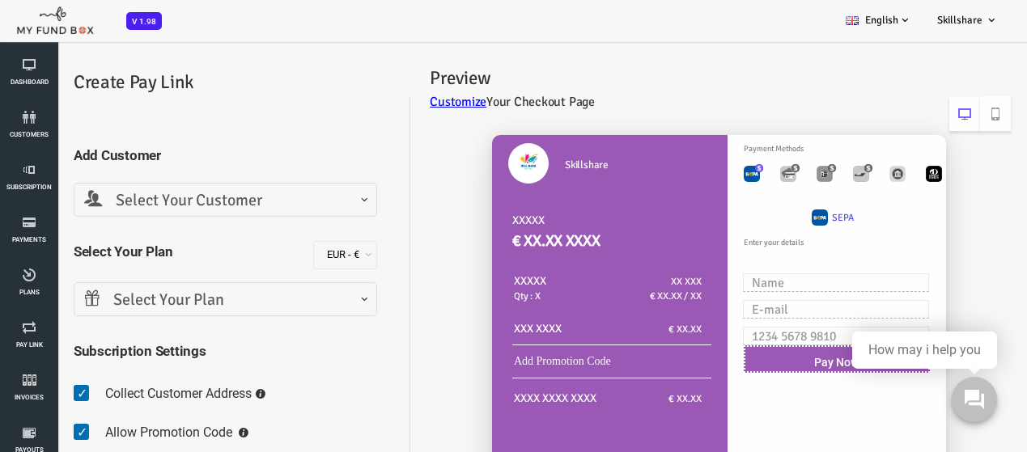
scroll to position [0, 0]
